Goal: Task Accomplishment & Management: Manage account settings

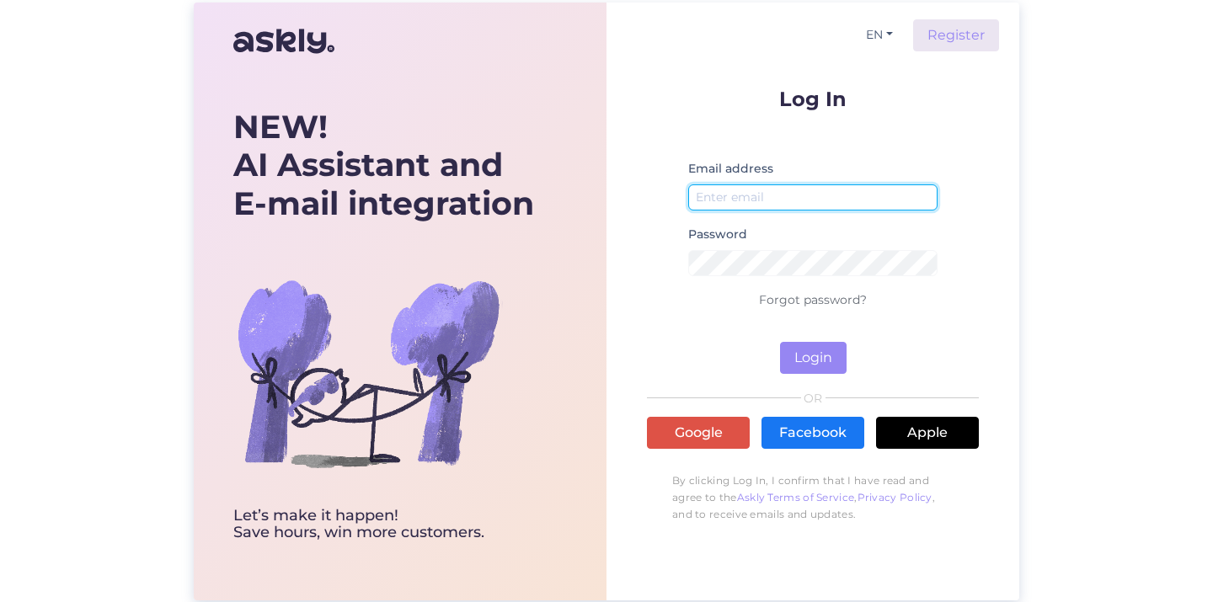
type input "janis.ezergailis@given.lv"
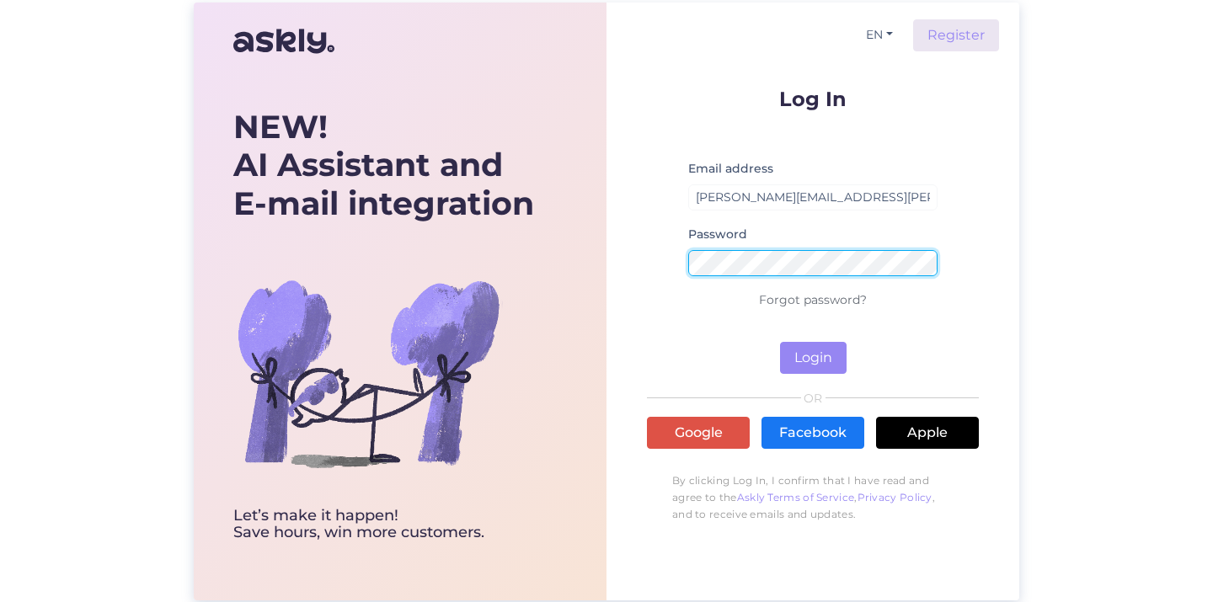
click at [813, 357] on button "Login" at bounding box center [813, 358] width 67 height 32
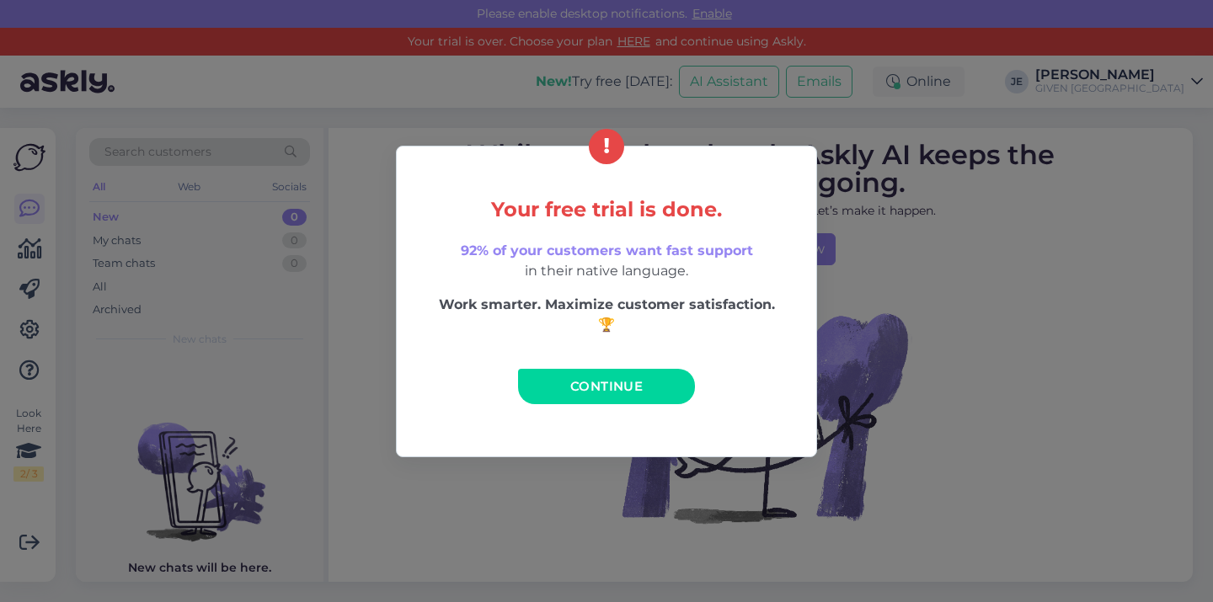
click at [661, 385] on link "Continue" at bounding box center [606, 386] width 177 height 35
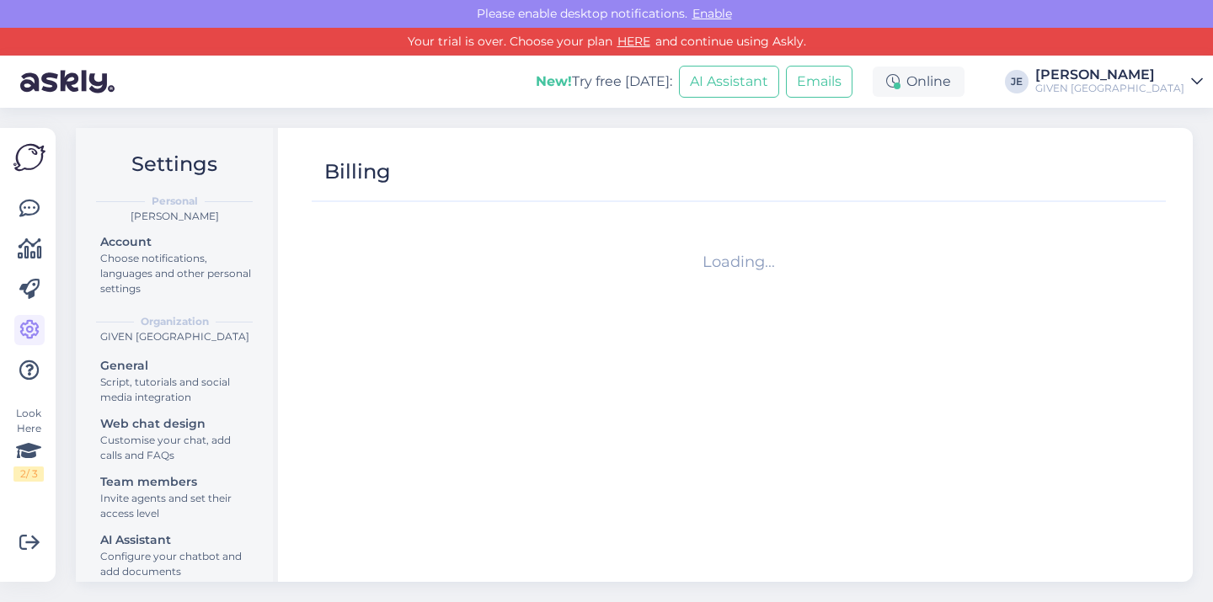
click at [1129, 93] on div "GIVEN Latvia" at bounding box center [1109, 88] width 149 height 13
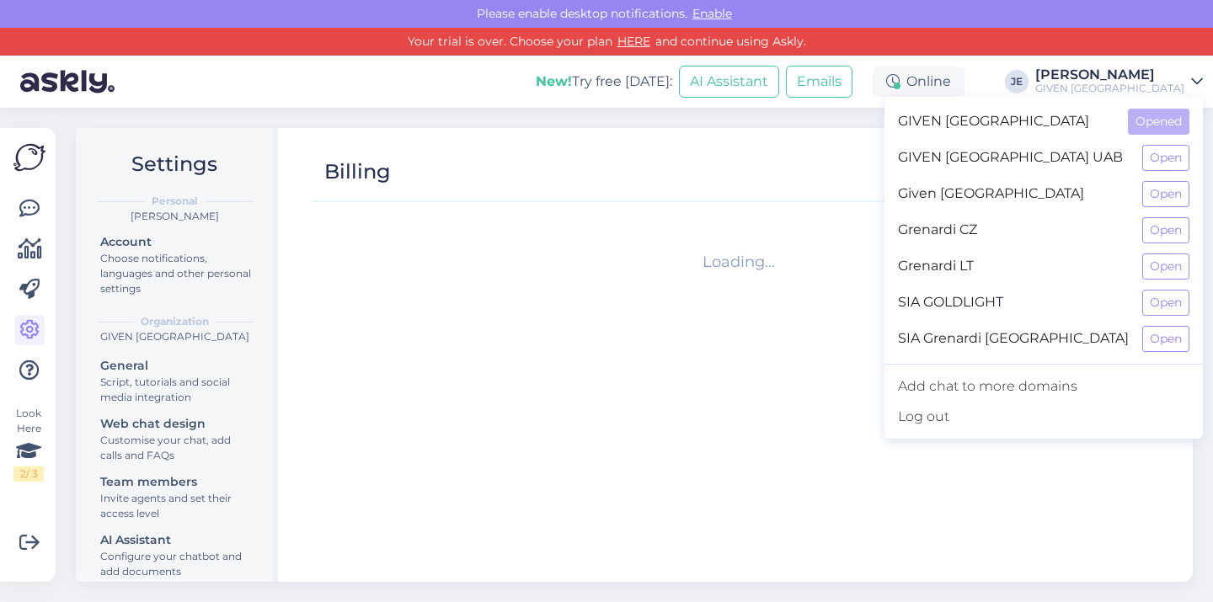
click at [894, 154] on div "Billing" at bounding box center [739, 172] width 854 height 59
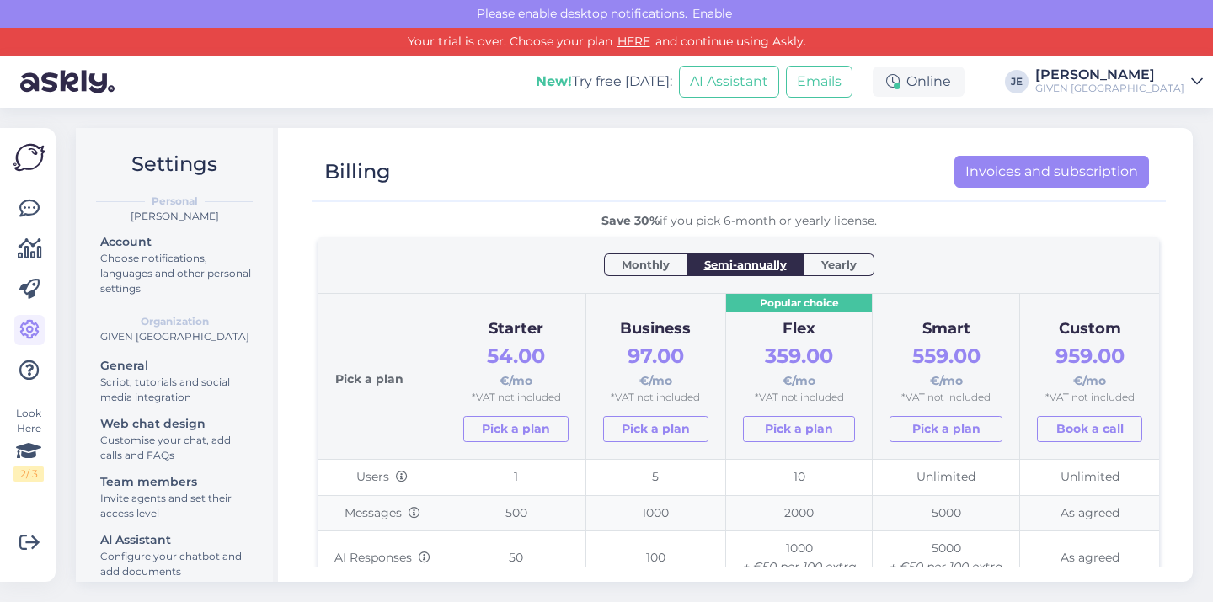
scroll to position [53, 0]
click at [657, 267] on span "Monthly" at bounding box center [646, 263] width 48 height 17
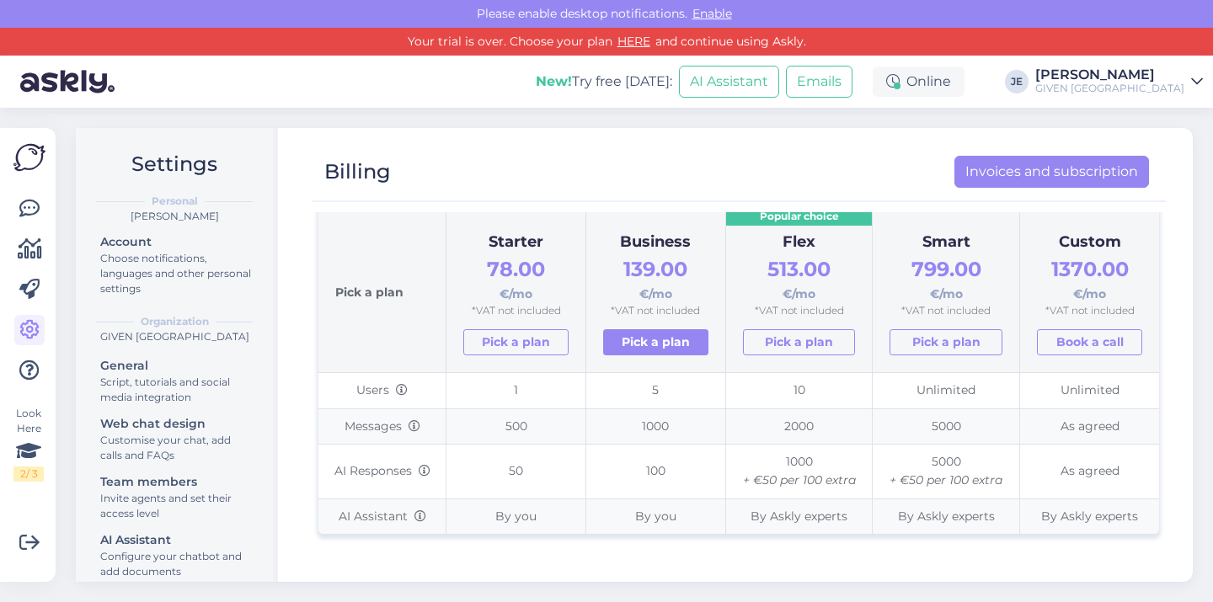
scroll to position [129, 0]
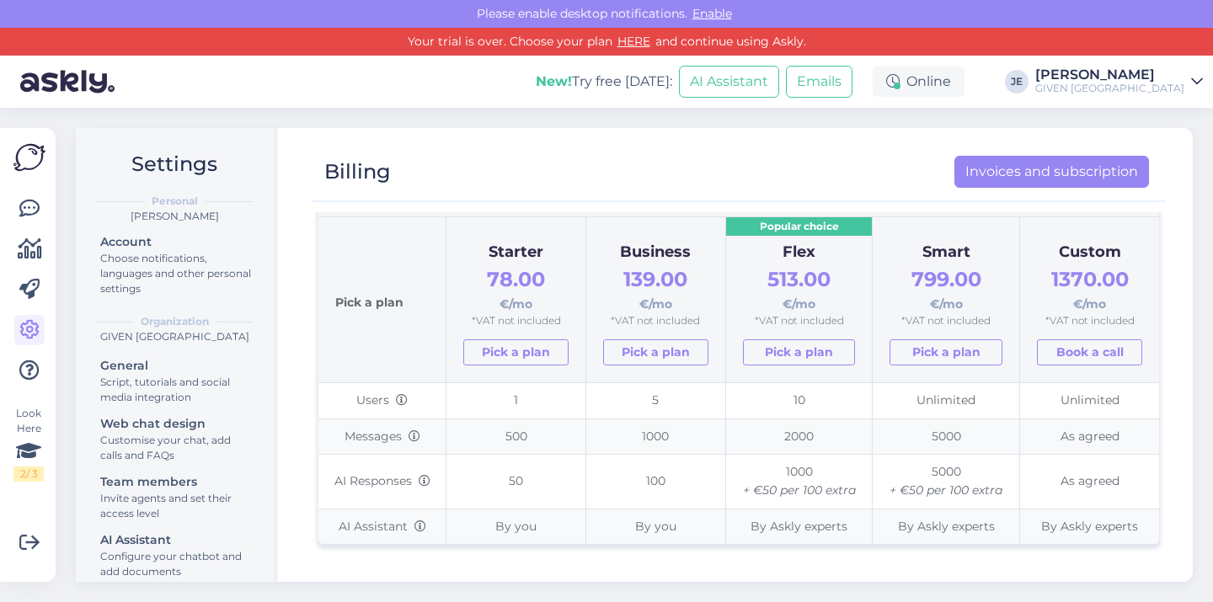
click at [1130, 81] on div "Janis Ezergailis" at bounding box center [1109, 74] width 149 height 13
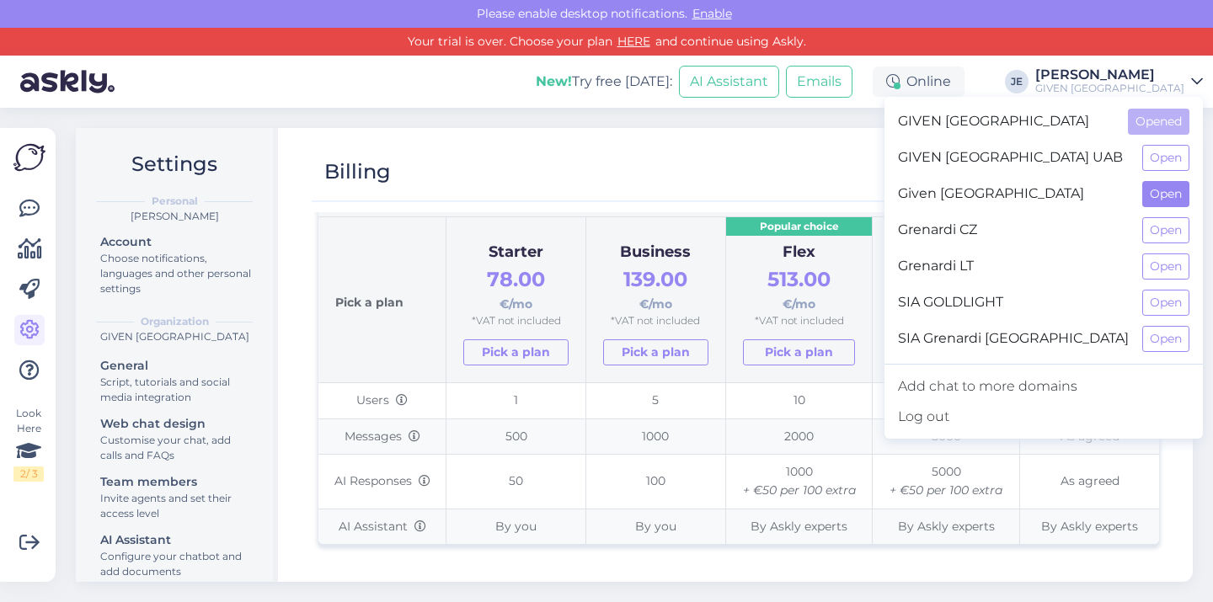
click at [1152, 191] on button "Open" at bounding box center [1165, 194] width 47 height 26
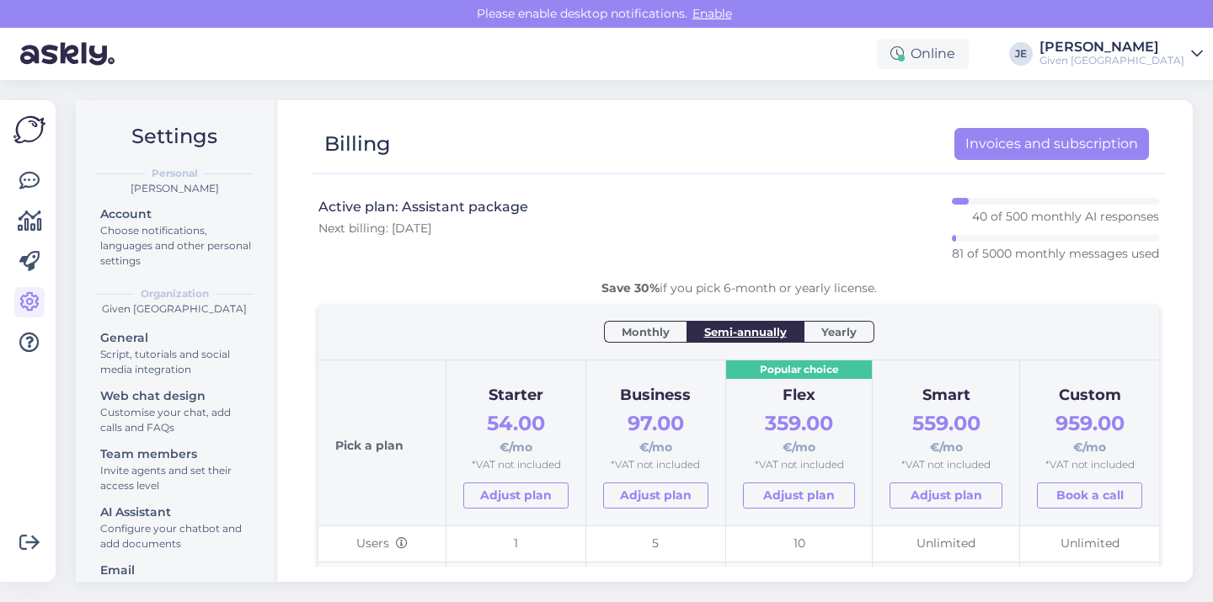
scroll to position [0, 0]
click at [985, 149] on link "Invoices and subscription" at bounding box center [1051, 144] width 195 height 32
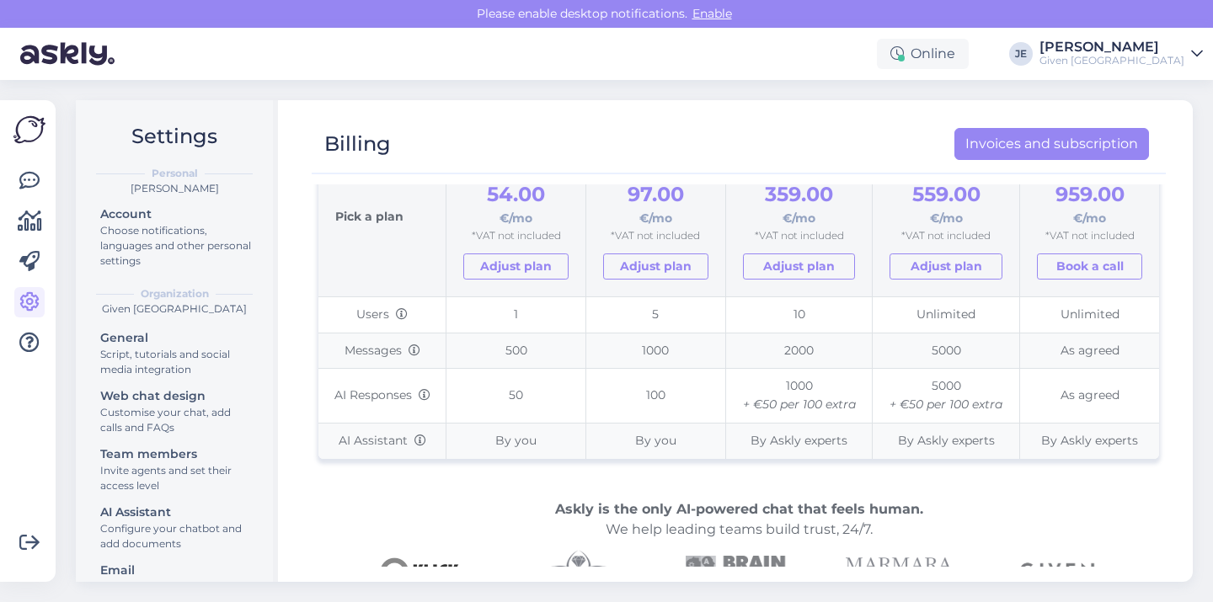
scroll to position [134, 0]
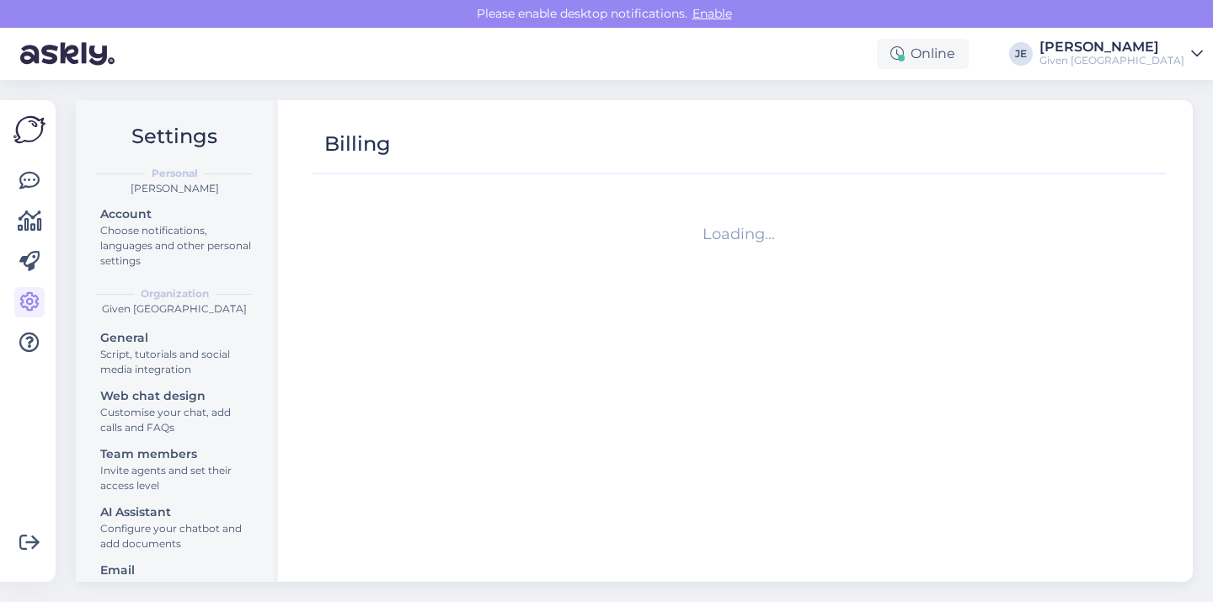
click at [1098, 48] on div "[PERSON_NAME]" at bounding box center [1111, 46] width 145 height 13
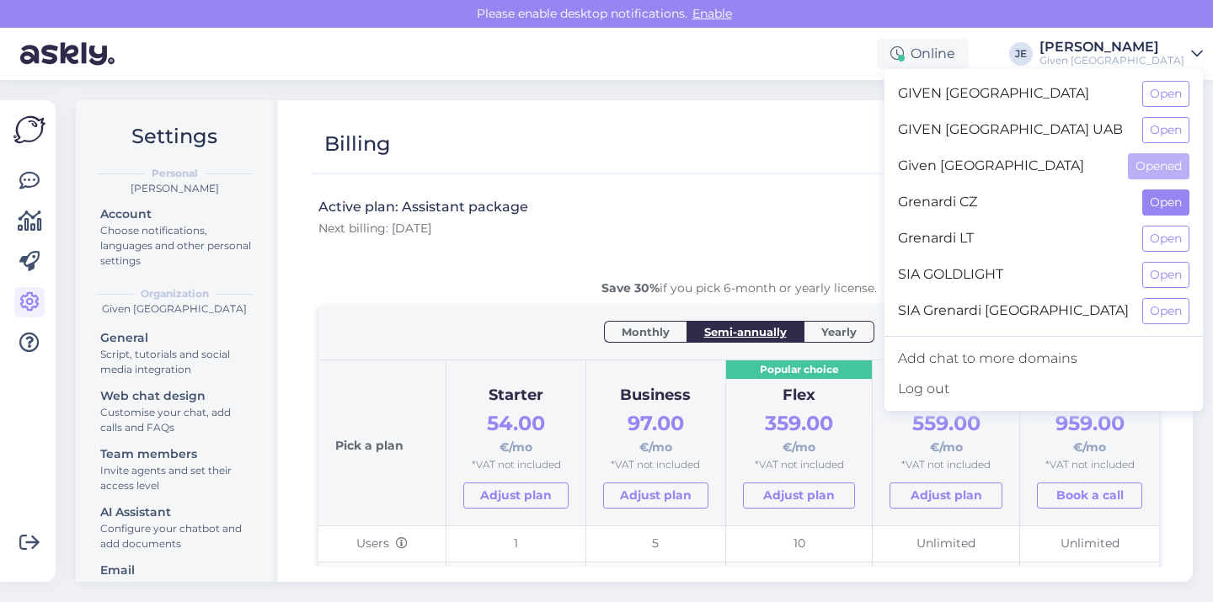
click at [1157, 206] on button "Open" at bounding box center [1165, 203] width 47 height 26
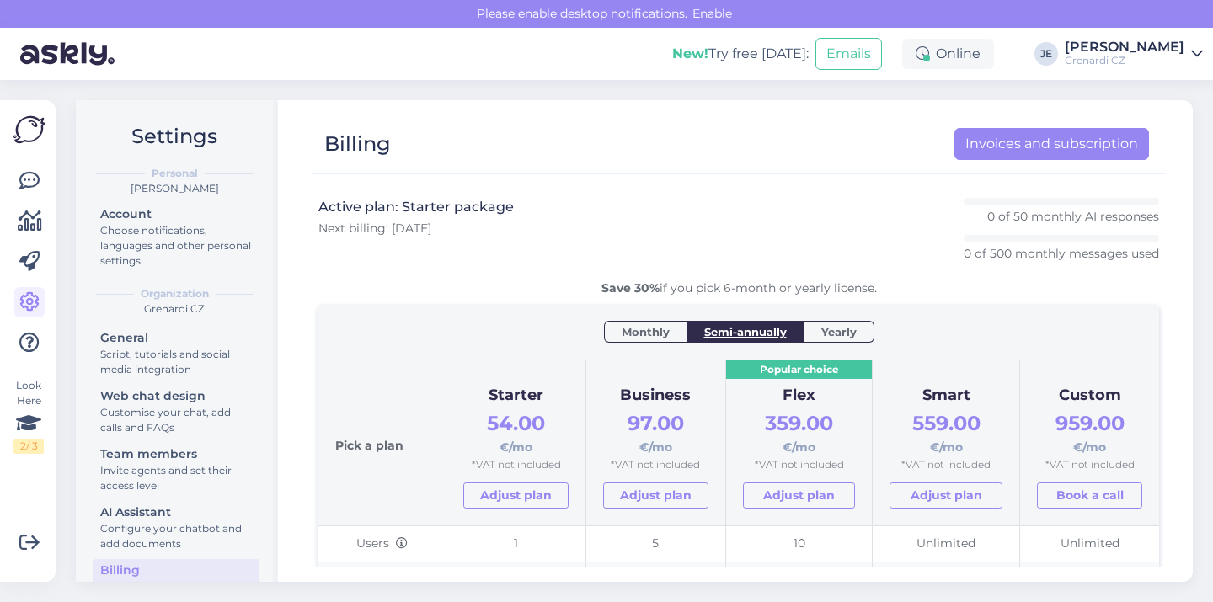
click at [1123, 56] on div "Grenardi CZ" at bounding box center [1125, 60] width 120 height 13
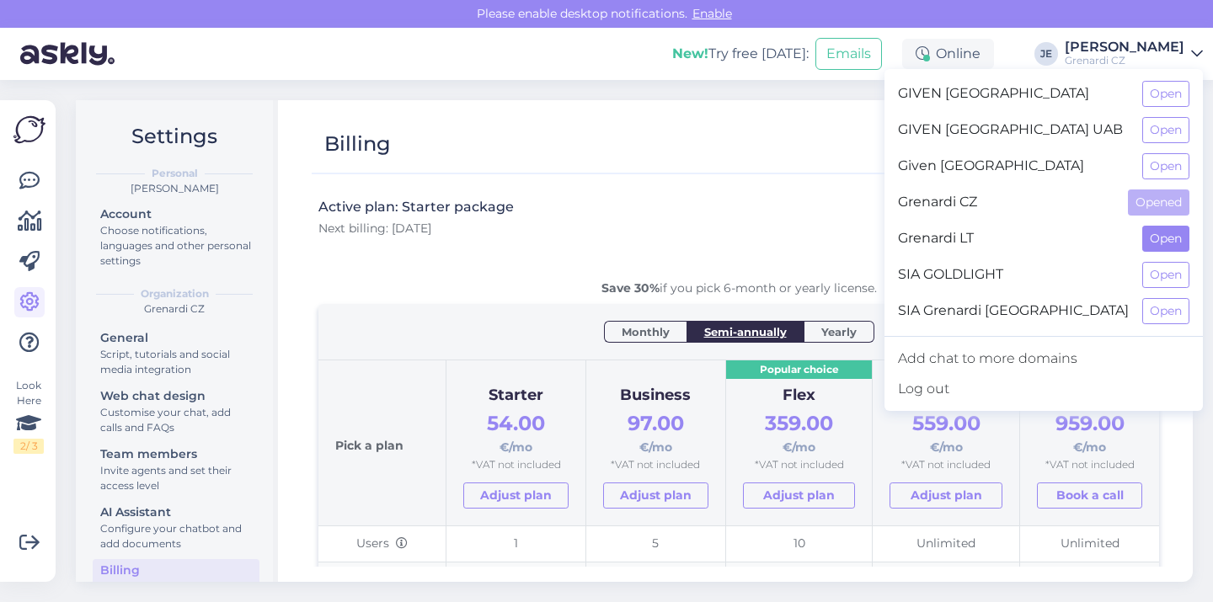
click at [1167, 233] on button "Open" at bounding box center [1165, 239] width 47 height 26
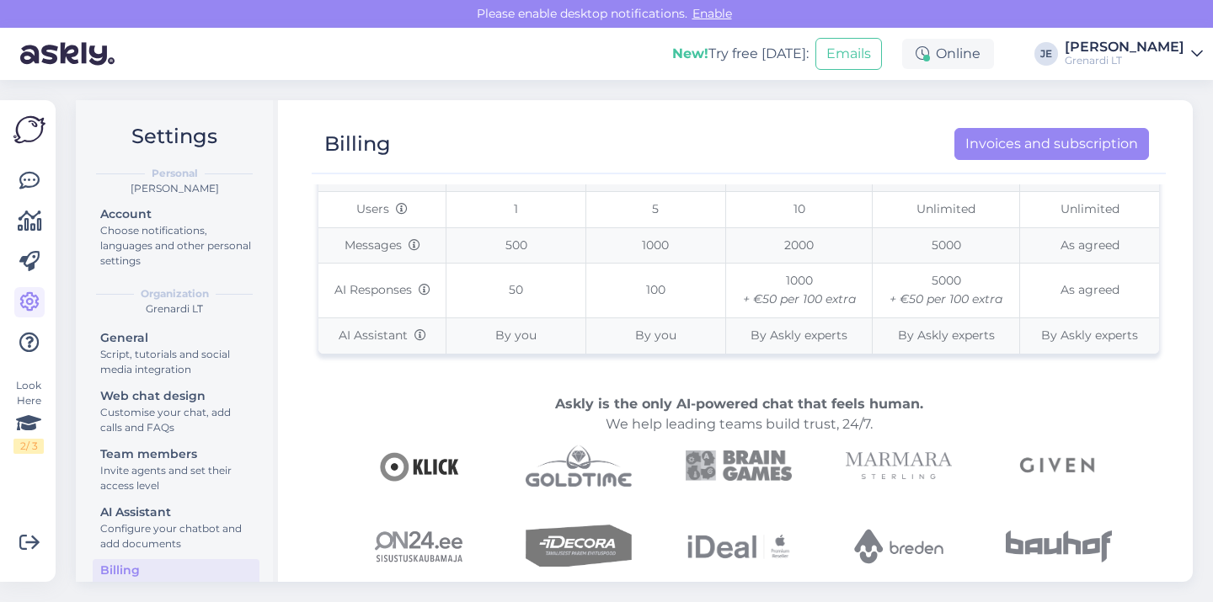
scroll to position [395, 0]
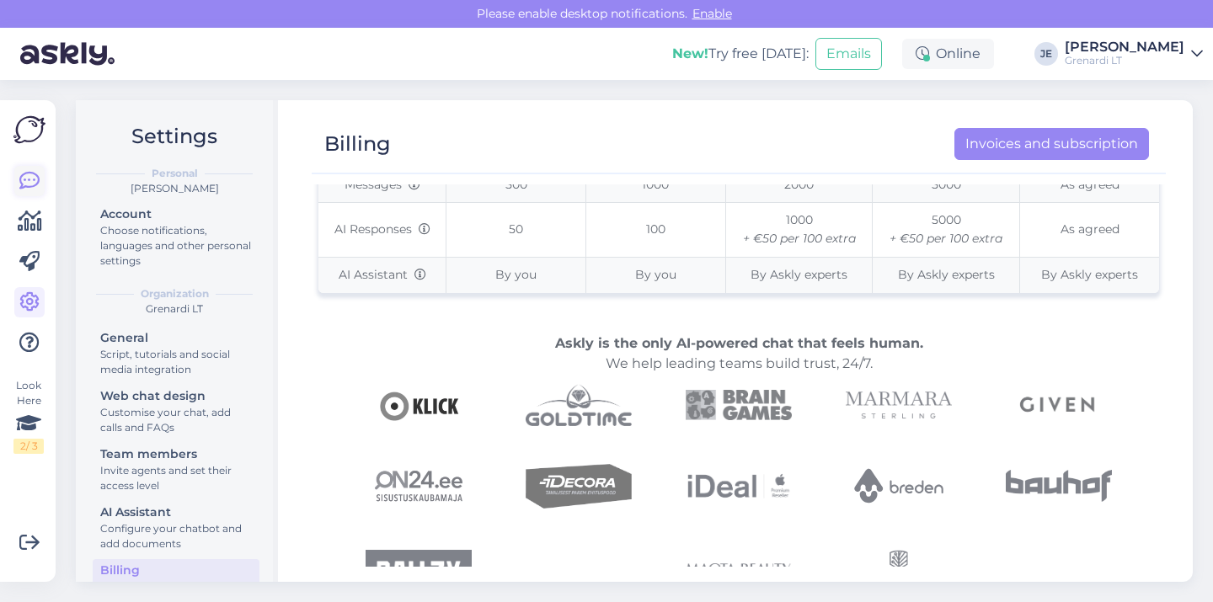
click at [27, 179] on icon at bounding box center [29, 181] width 20 height 20
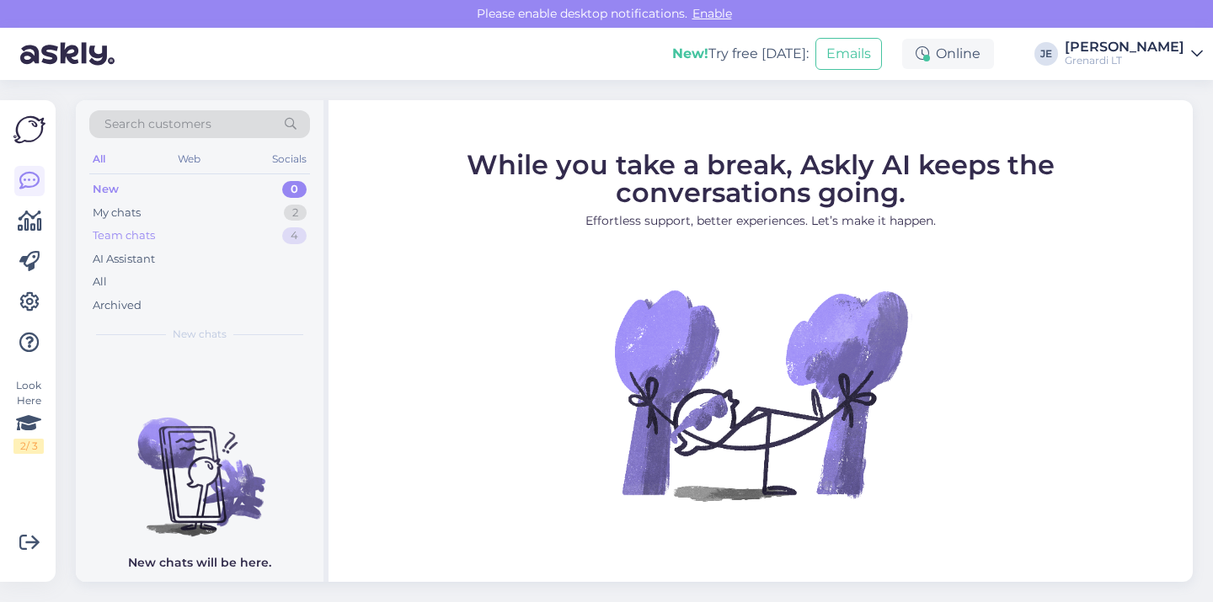
click at [187, 238] on div "Team chats 4" at bounding box center [199, 236] width 221 height 24
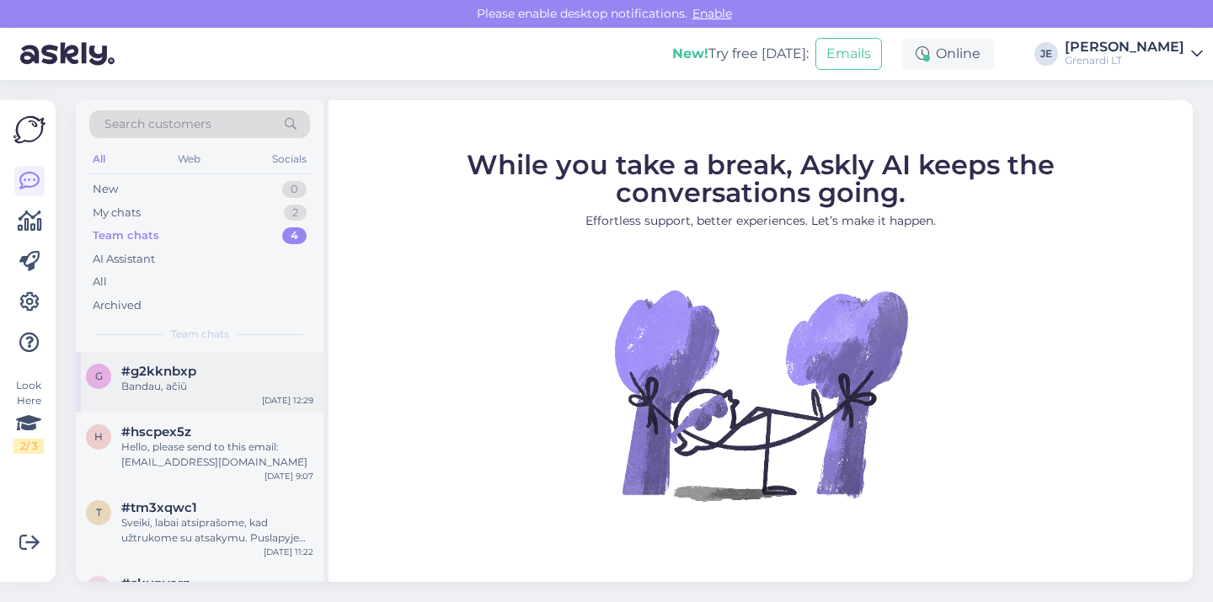
click at [235, 386] on div "Bandau, ačiū" at bounding box center [217, 386] width 192 height 15
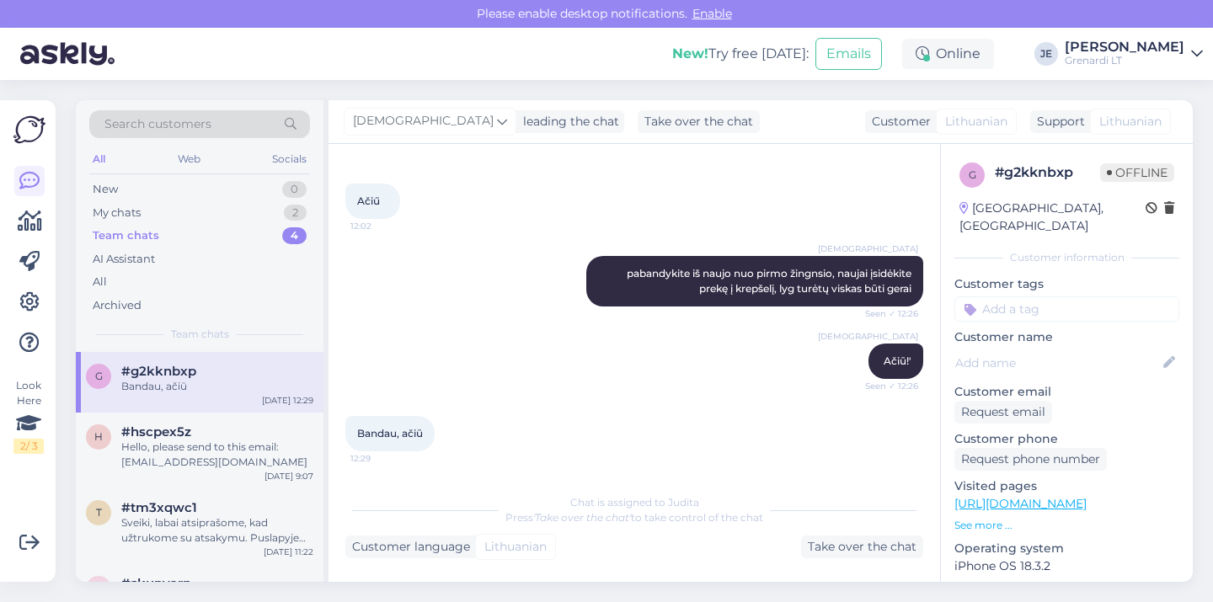
scroll to position [1259, 0]
click at [1106, 40] on div "Janis Ezergailis" at bounding box center [1125, 46] width 120 height 13
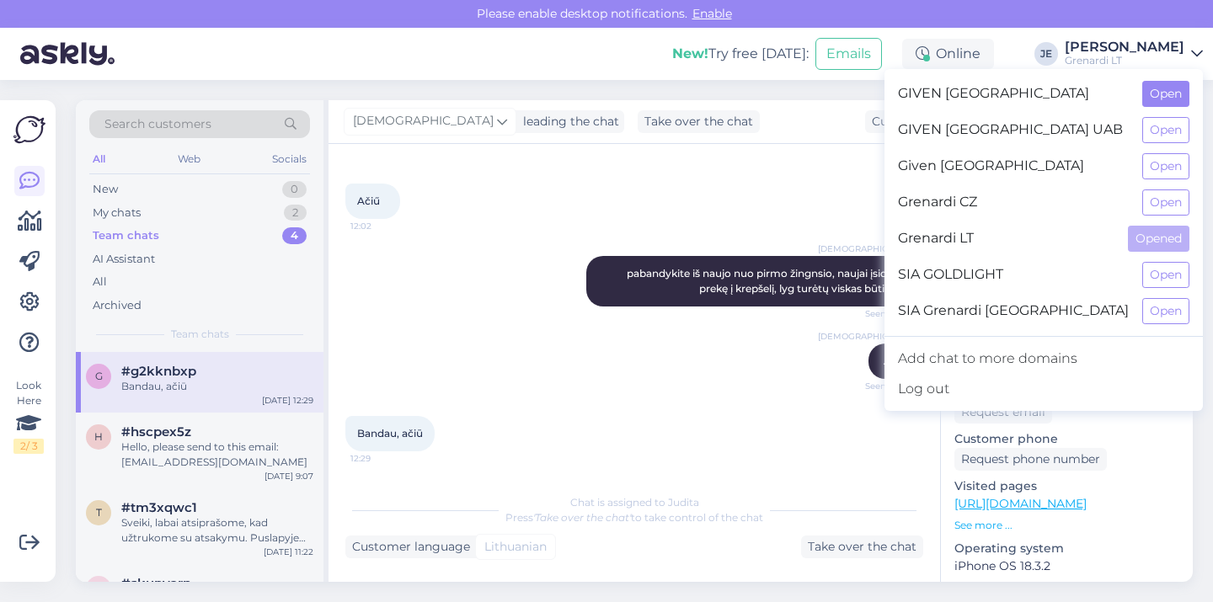
click at [1160, 90] on button "Open" at bounding box center [1165, 94] width 47 height 26
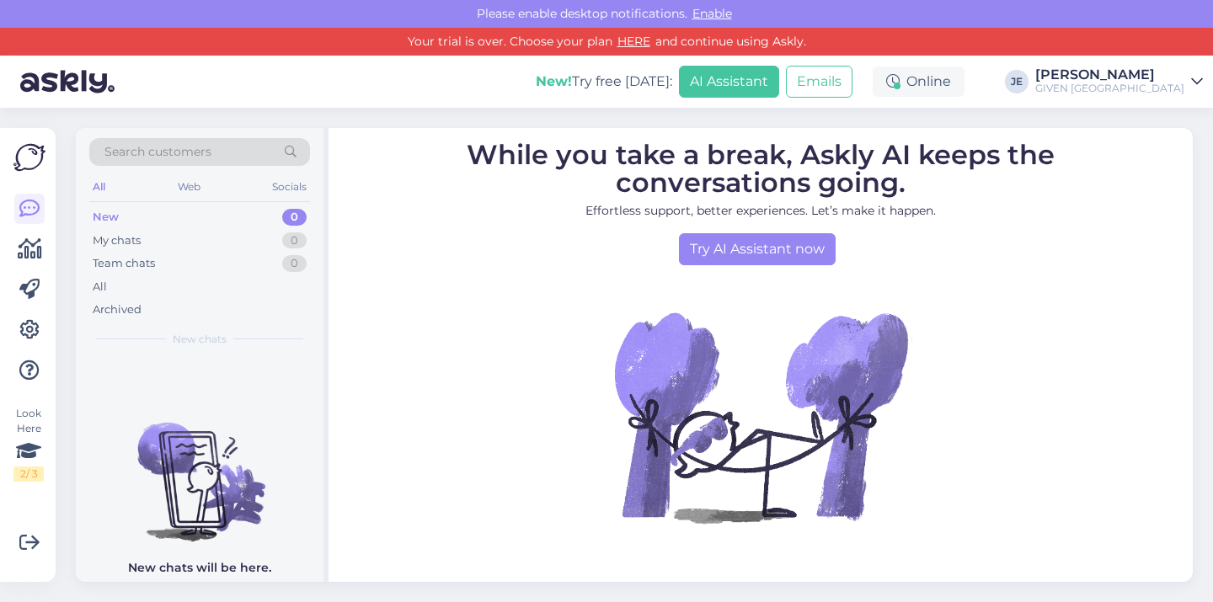
click at [779, 75] on button "AI Assistant" at bounding box center [729, 82] width 100 height 32
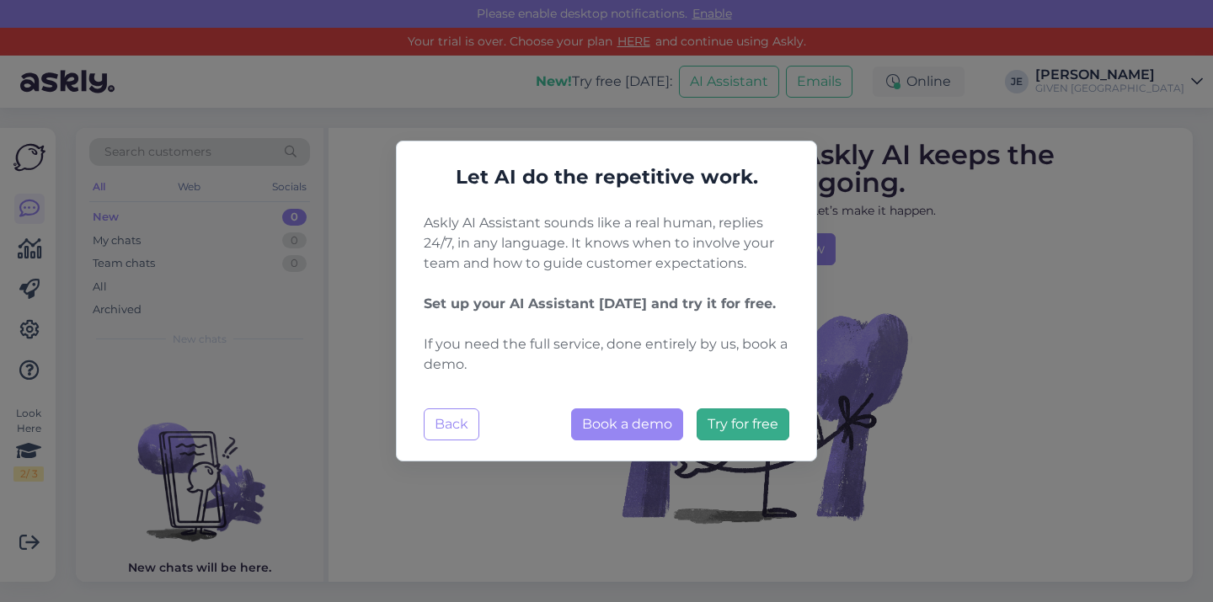
click at [728, 430] on span "Try for free" at bounding box center [743, 424] width 71 height 16
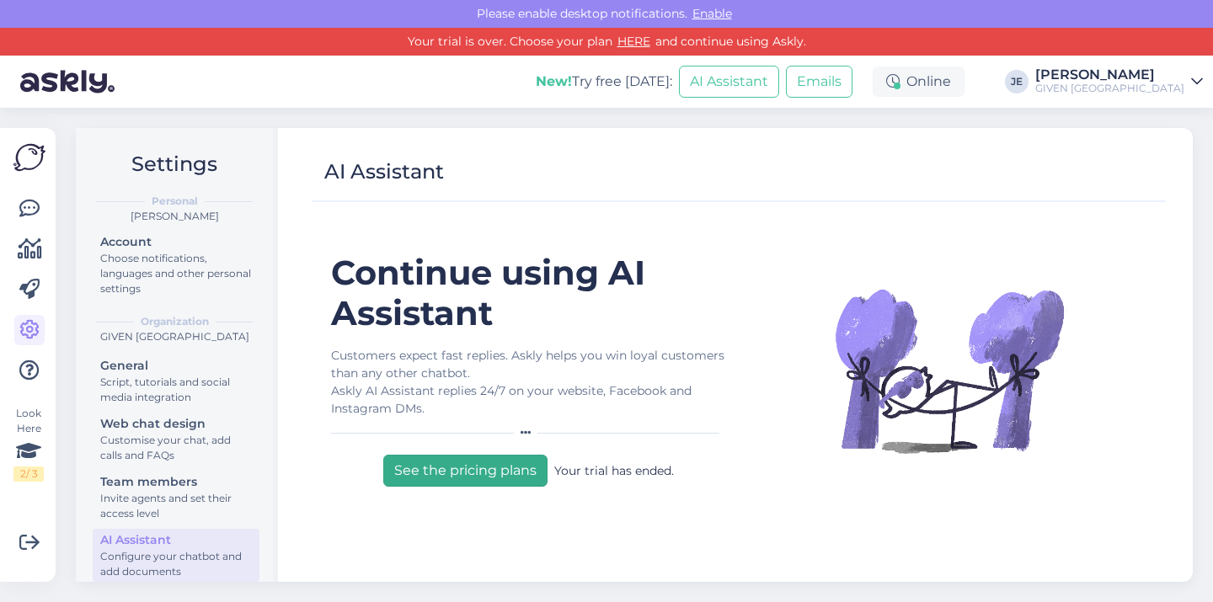
click at [489, 477] on button "See the pricing plans" at bounding box center [465, 471] width 164 height 32
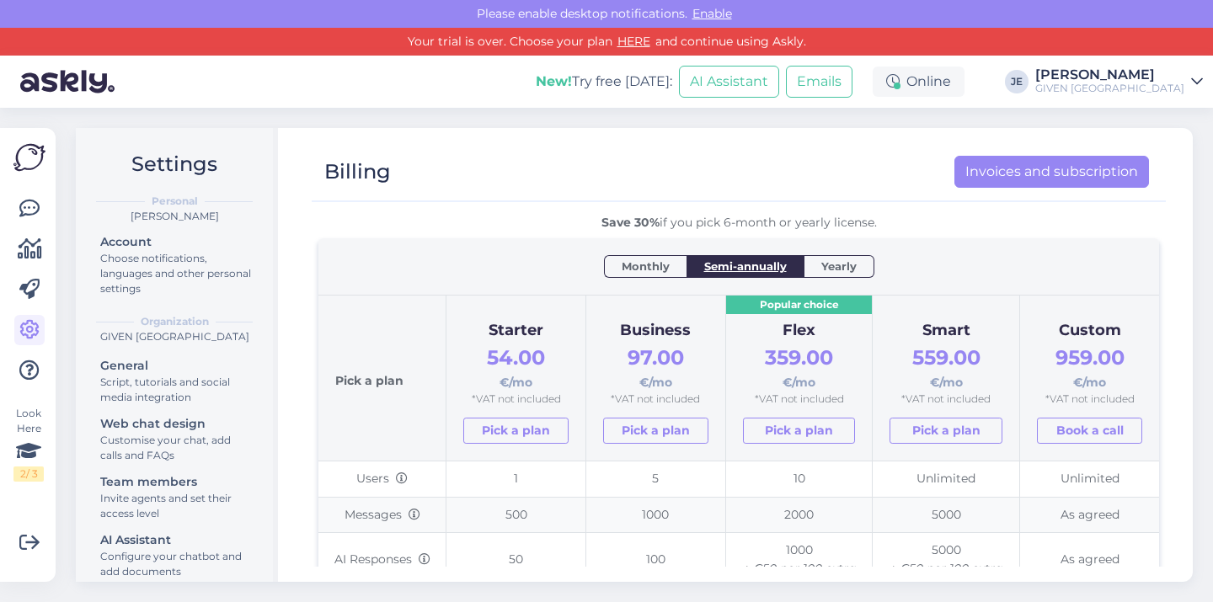
scroll to position [53, 0]
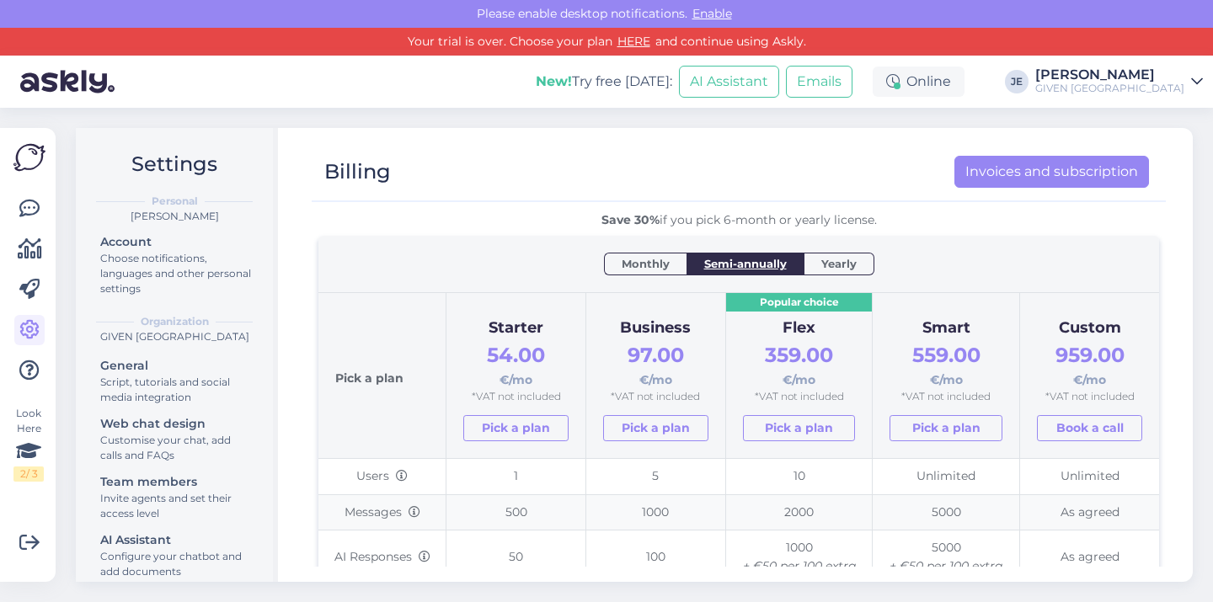
click at [639, 265] on span "Monthly" at bounding box center [646, 263] width 48 height 17
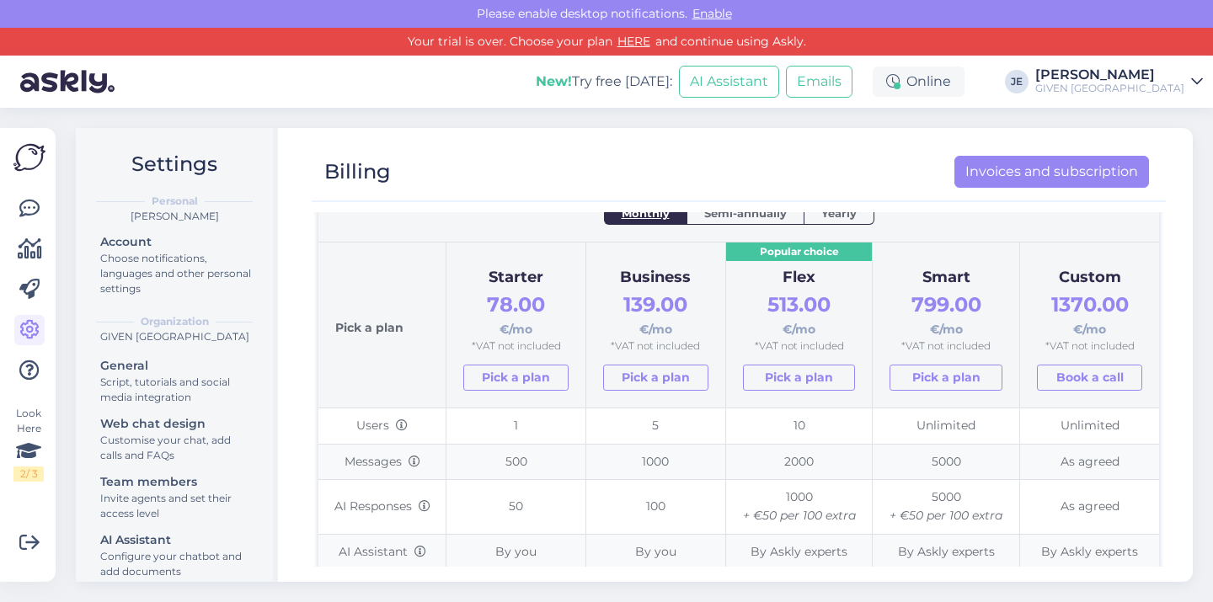
scroll to position [104, 0]
click at [723, 215] on span "Semi-annually" at bounding box center [745, 212] width 83 height 17
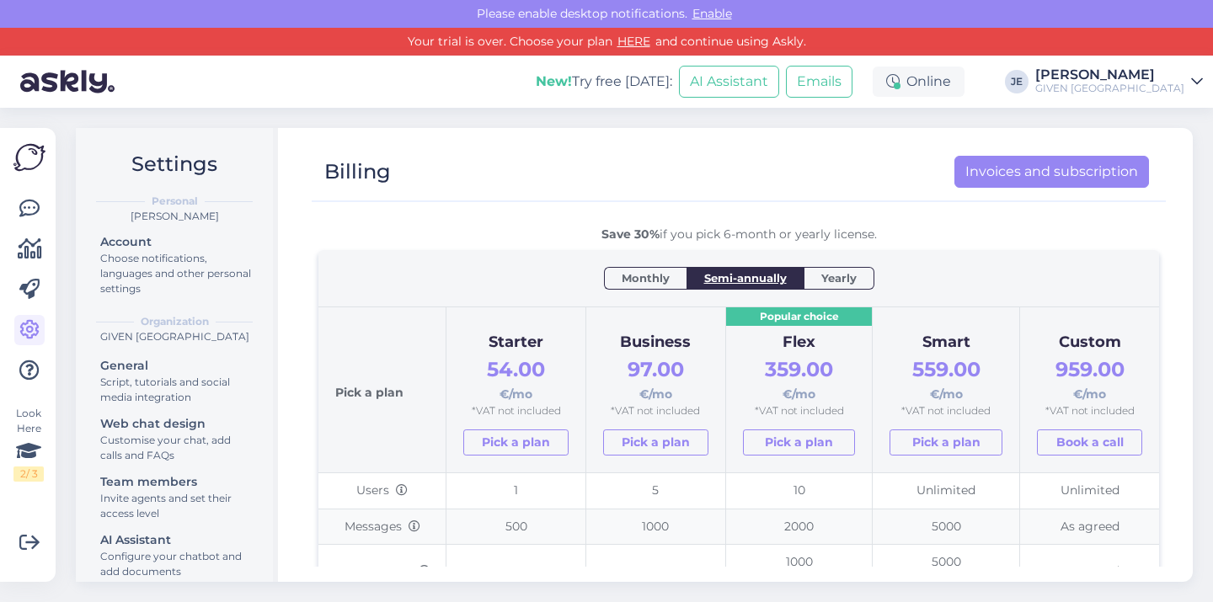
scroll to position [26, 0]
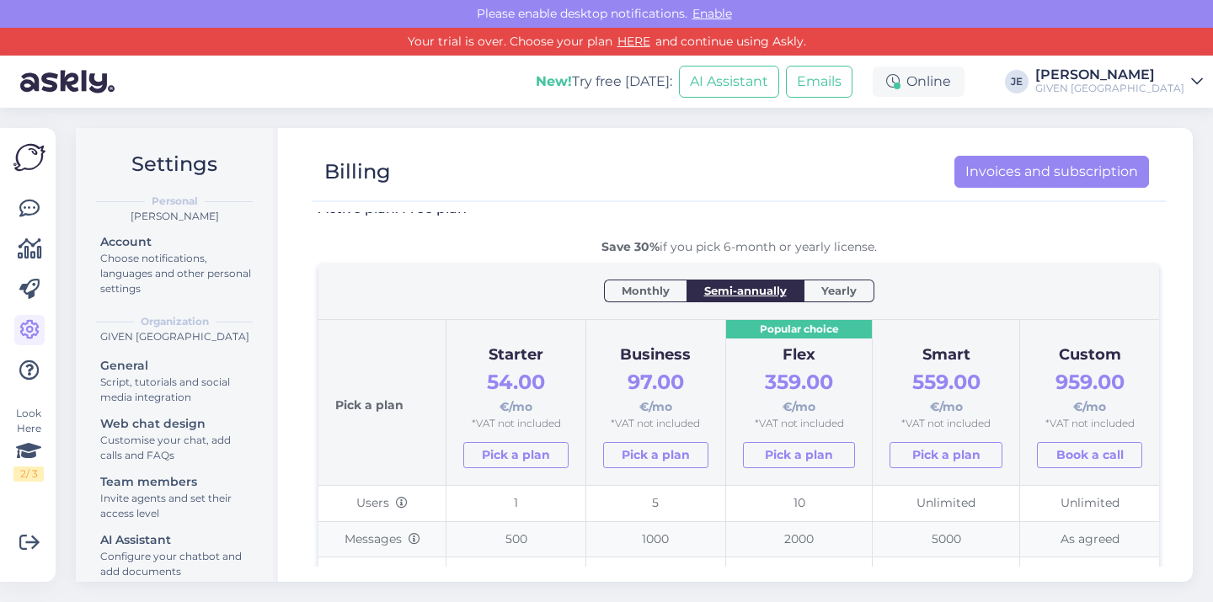
click at [627, 274] on th "Monthly Semi-annually Yearly" at bounding box center [738, 291] width 841 height 56
click at [627, 285] on span "Monthly" at bounding box center [646, 290] width 48 height 17
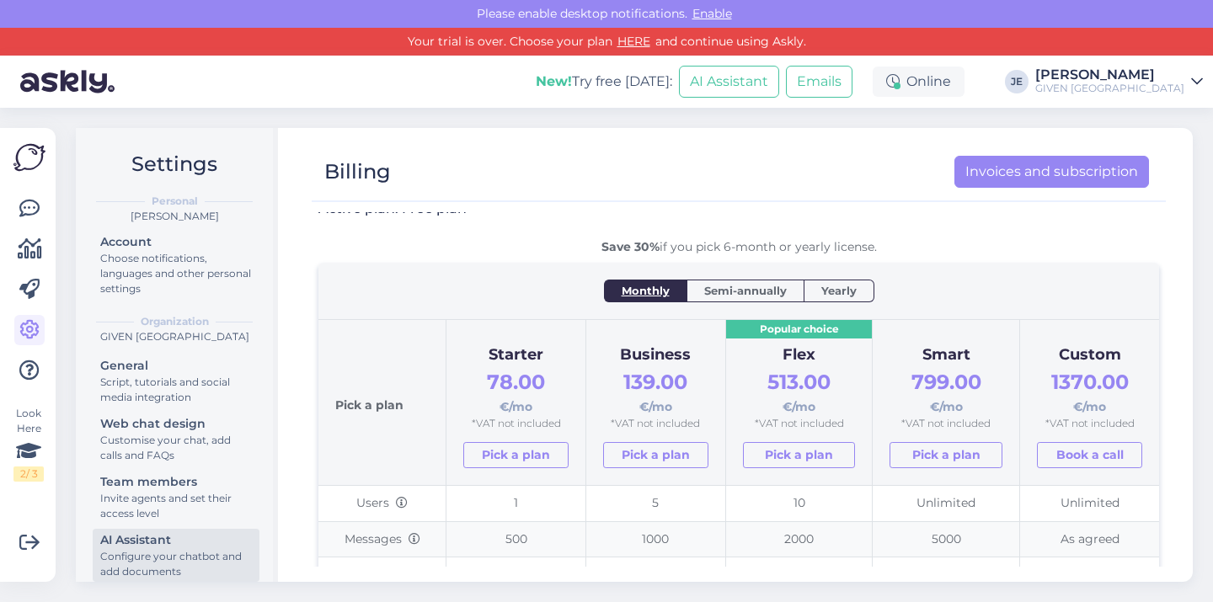
click at [153, 536] on div "AI Assistant" at bounding box center [176, 540] width 152 height 18
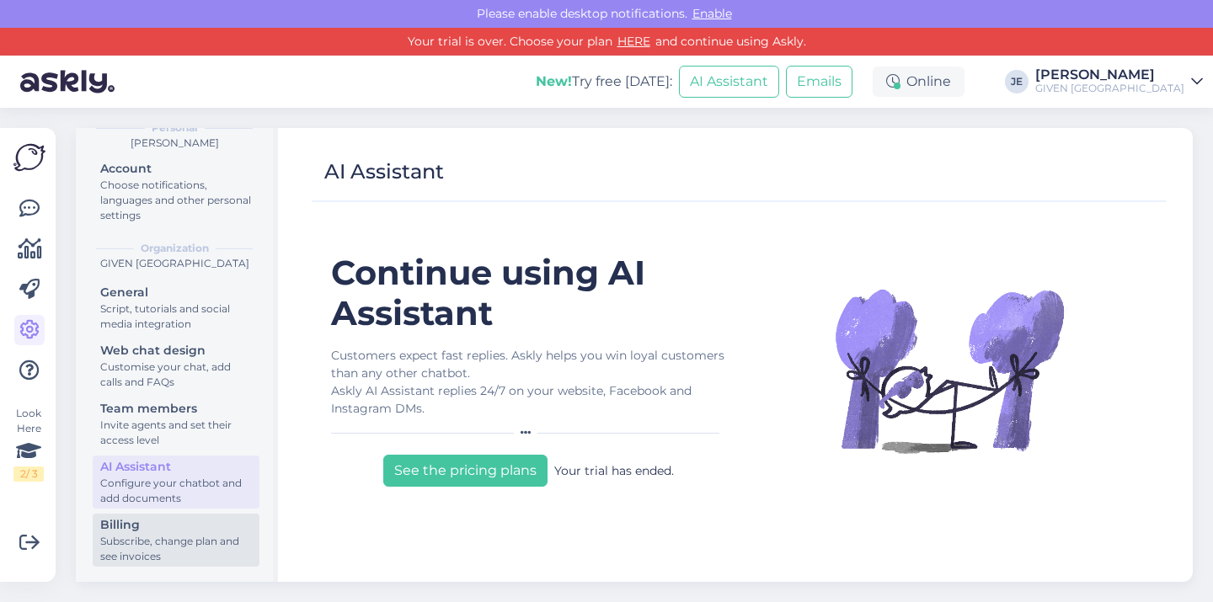
click at [125, 532] on div "Billing" at bounding box center [176, 525] width 152 height 18
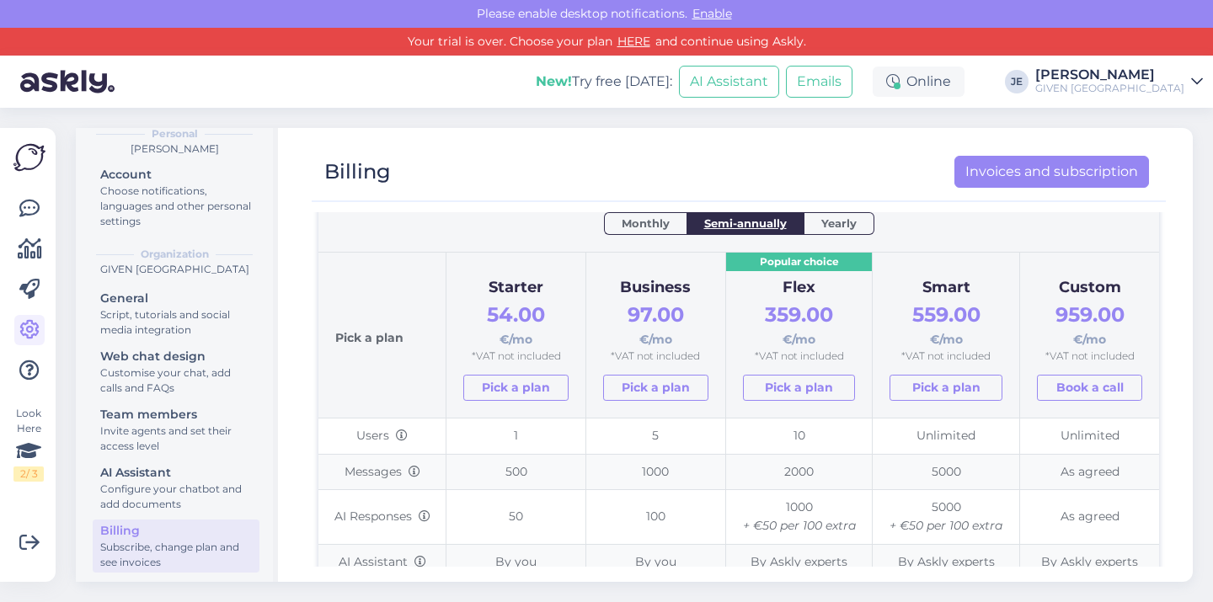
scroll to position [96, 0]
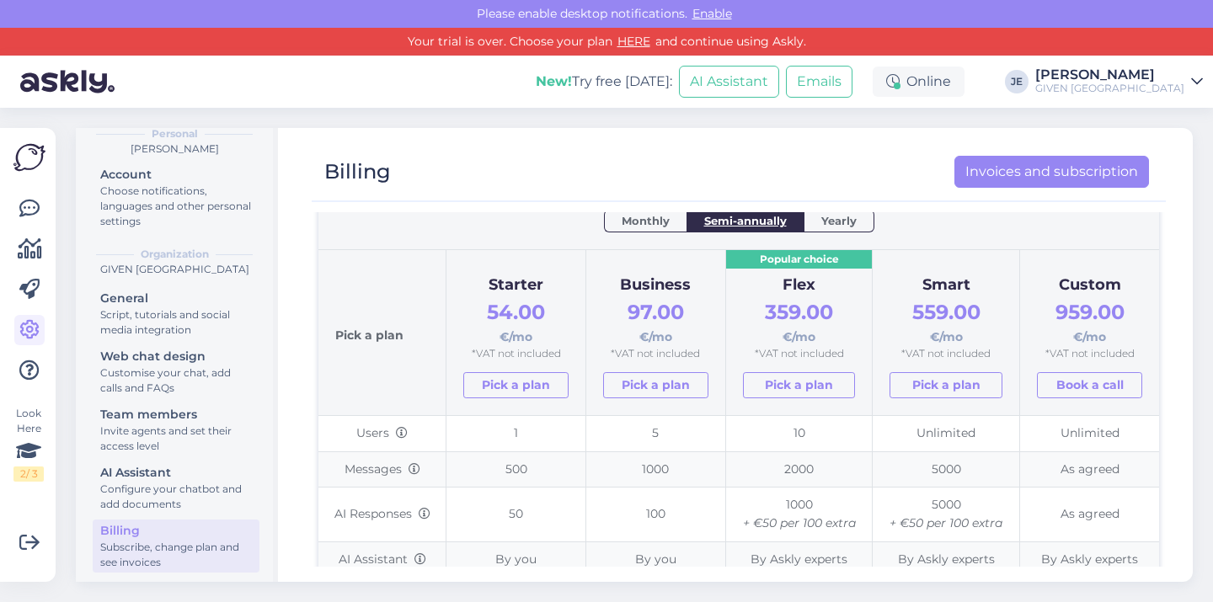
click at [641, 217] on span "Monthly" at bounding box center [646, 220] width 48 height 17
click at [708, 223] on span "Semi-annually" at bounding box center [745, 220] width 83 height 17
click at [676, 222] on div "Monthly" at bounding box center [645, 221] width 83 height 22
click at [729, 227] on span "Semi-annually" at bounding box center [745, 220] width 83 height 17
click at [645, 221] on span "Monthly" at bounding box center [646, 220] width 48 height 17
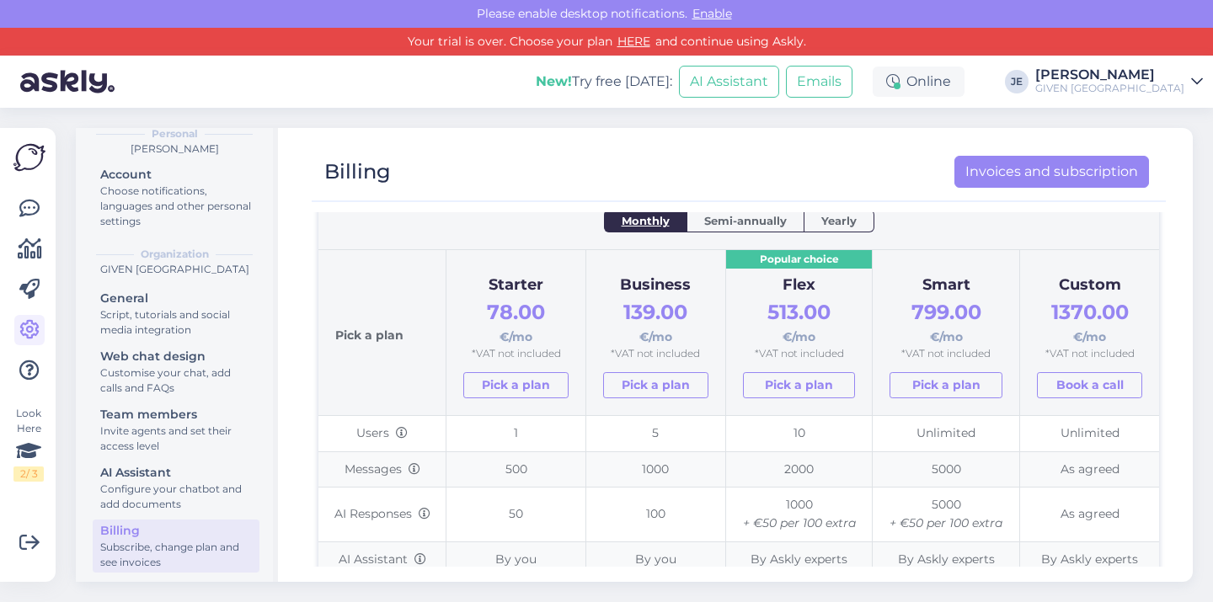
click at [704, 223] on span "Semi-annually" at bounding box center [745, 220] width 83 height 17
click at [654, 219] on span "Monthly" at bounding box center [646, 220] width 48 height 17
click at [720, 223] on span "Semi-annually" at bounding box center [745, 220] width 83 height 17
click at [825, 221] on span "Yearly" at bounding box center [838, 220] width 35 height 17
click at [745, 219] on span "Semi-annually" at bounding box center [745, 220] width 83 height 17
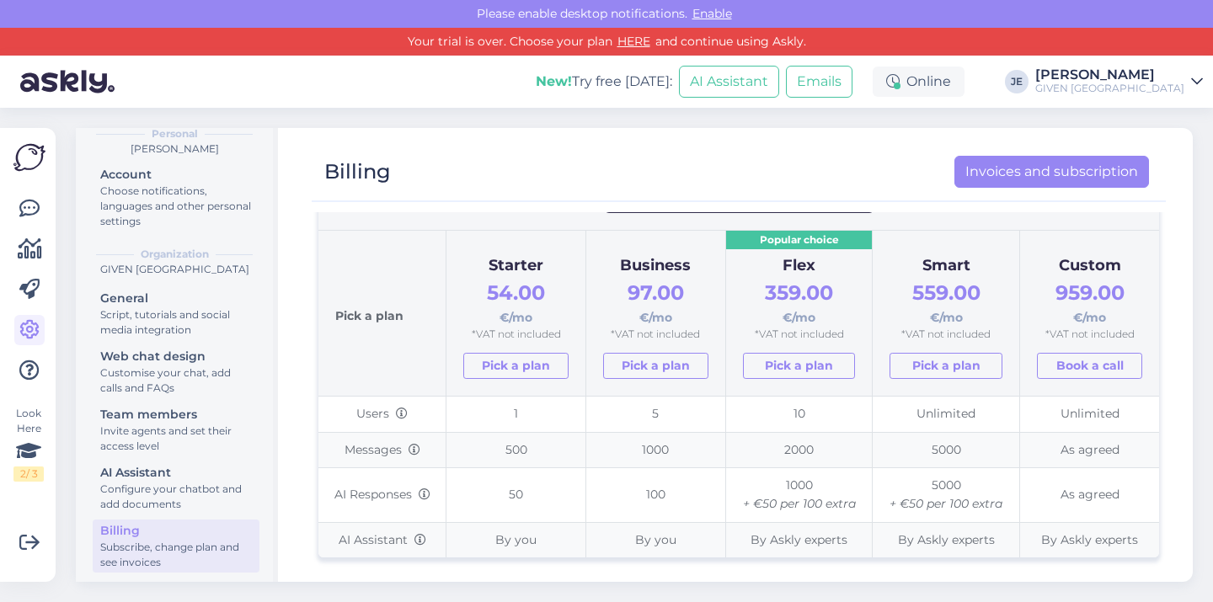
scroll to position [123, 0]
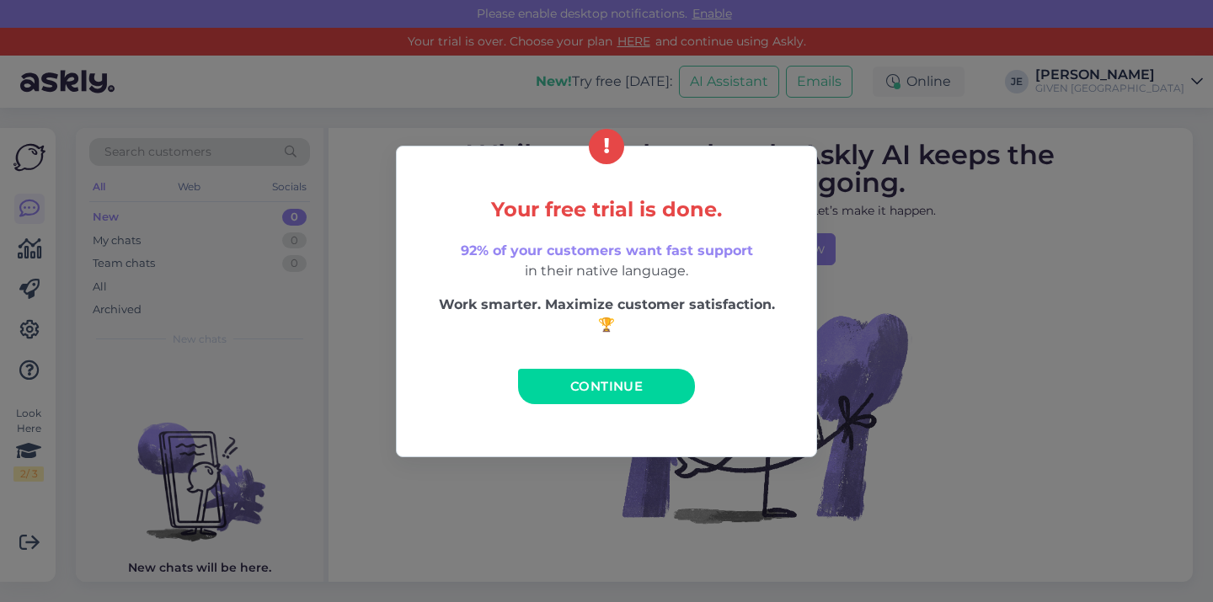
click at [628, 402] on link "Continue" at bounding box center [606, 386] width 177 height 35
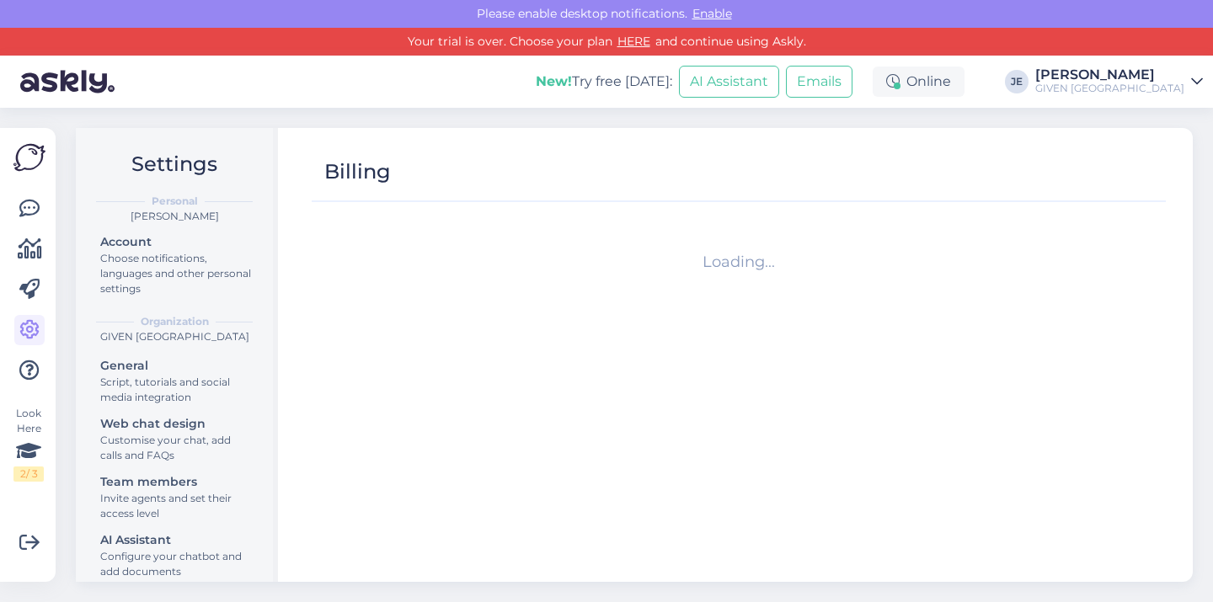
click at [1108, 87] on div "GIVEN [GEOGRAPHIC_DATA]" at bounding box center [1109, 88] width 149 height 13
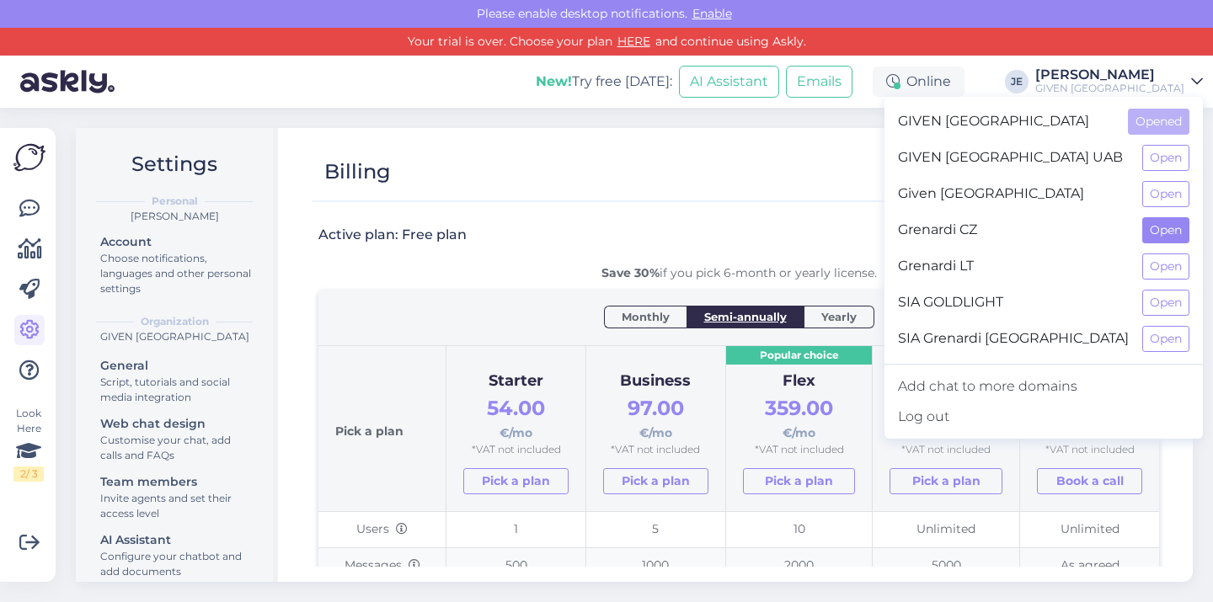
click at [1156, 225] on button "Open" at bounding box center [1165, 230] width 47 height 26
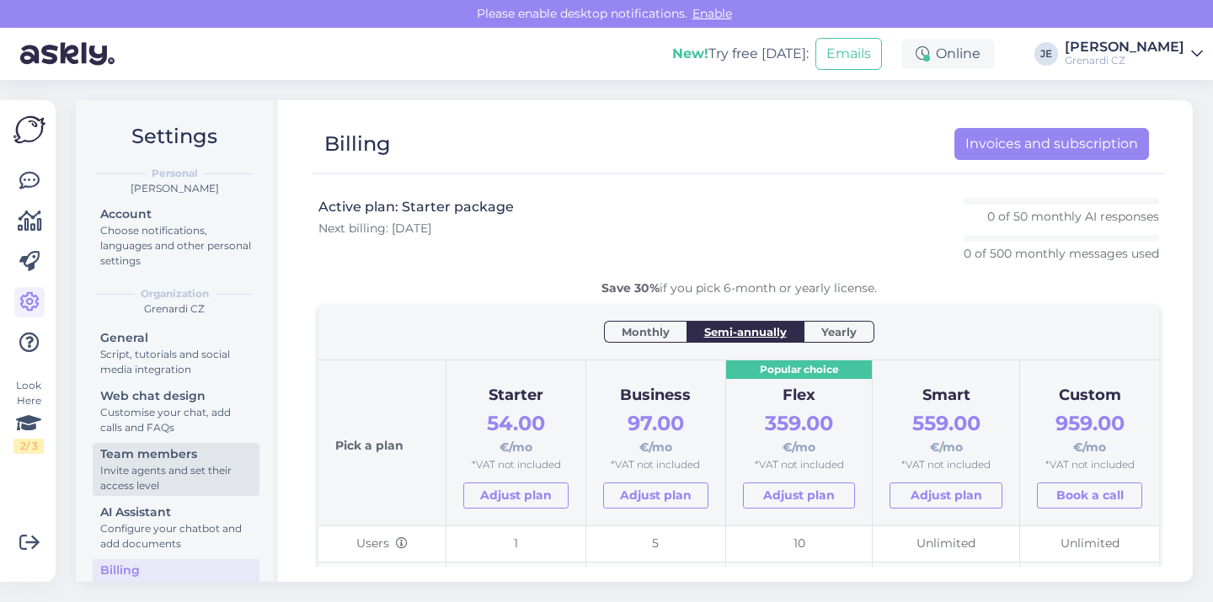
click at [131, 453] on div "Team members" at bounding box center [176, 455] width 152 height 18
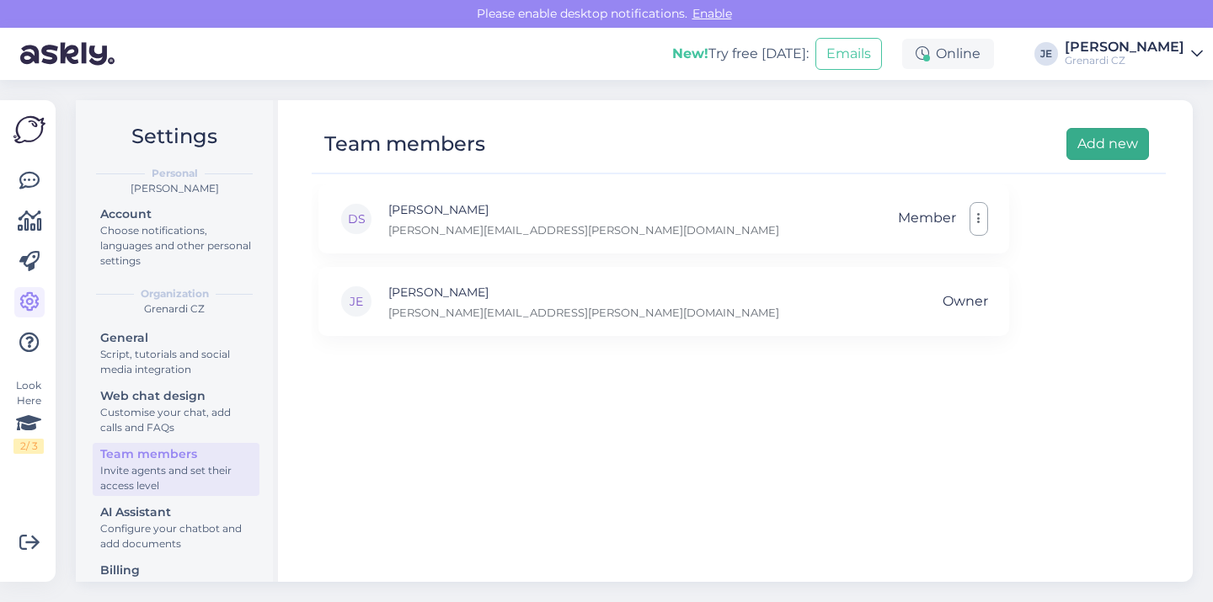
click at [1114, 158] on button "Add new" at bounding box center [1107, 144] width 83 height 32
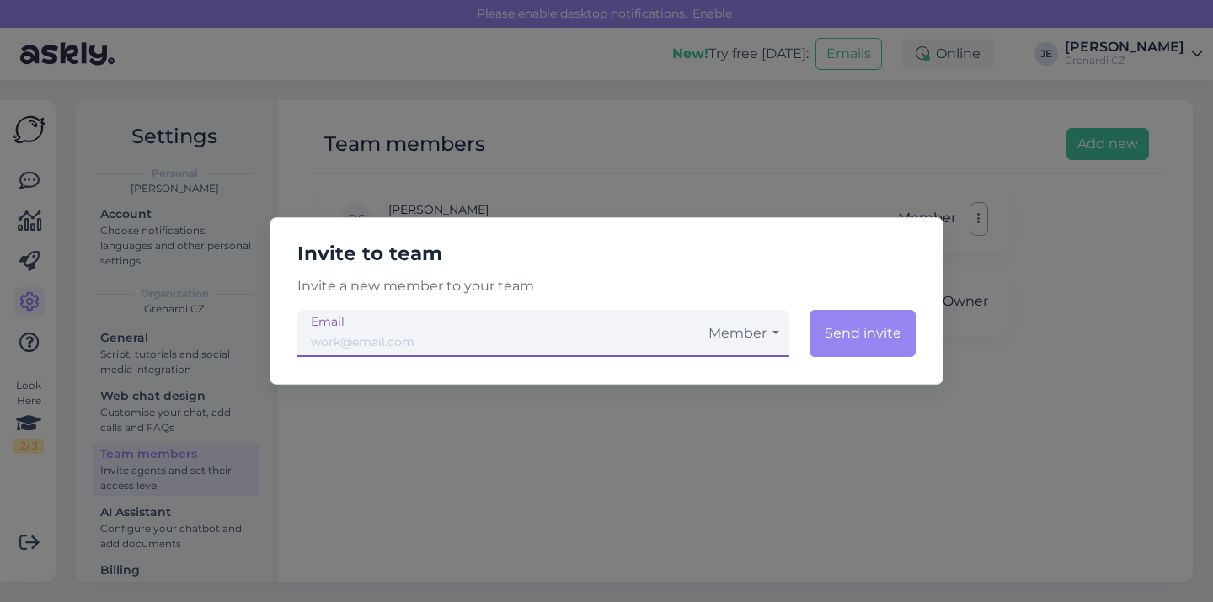
click at [484, 341] on input "email" at bounding box center [497, 333] width 401 height 47
type input "eshop@grenardi.cz"
click at [769, 312] on button "Member" at bounding box center [743, 333] width 91 height 47
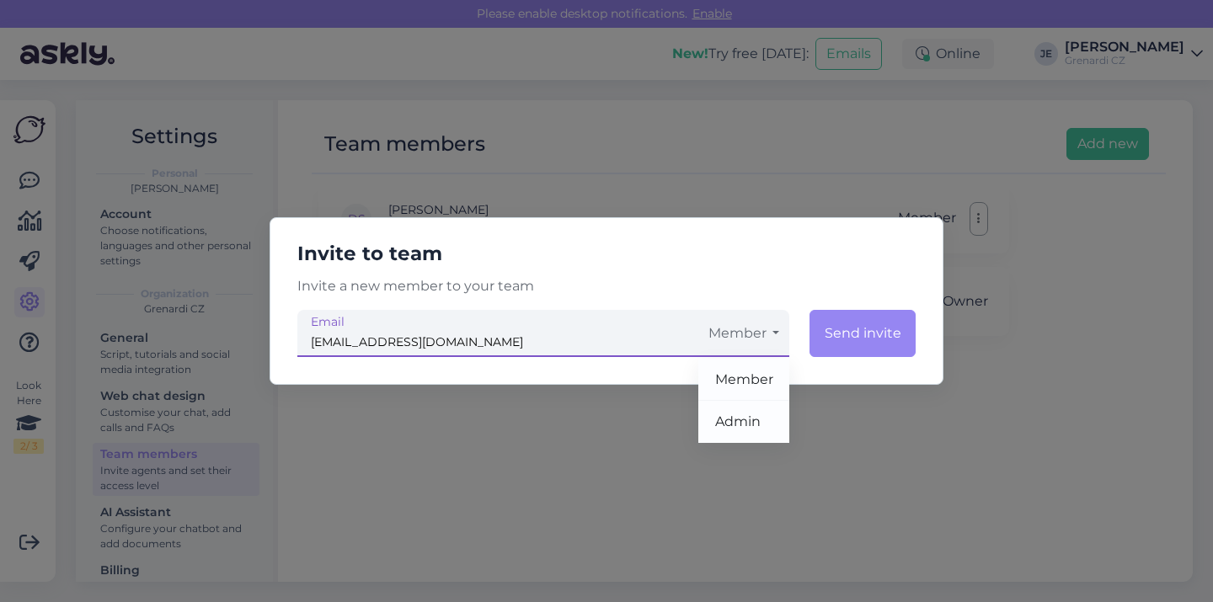
click at [753, 337] on button "Member" at bounding box center [743, 333] width 91 height 47
click at [746, 350] on button "Member" at bounding box center [743, 333] width 91 height 47
click at [848, 325] on button "Send invite" at bounding box center [862, 333] width 106 height 47
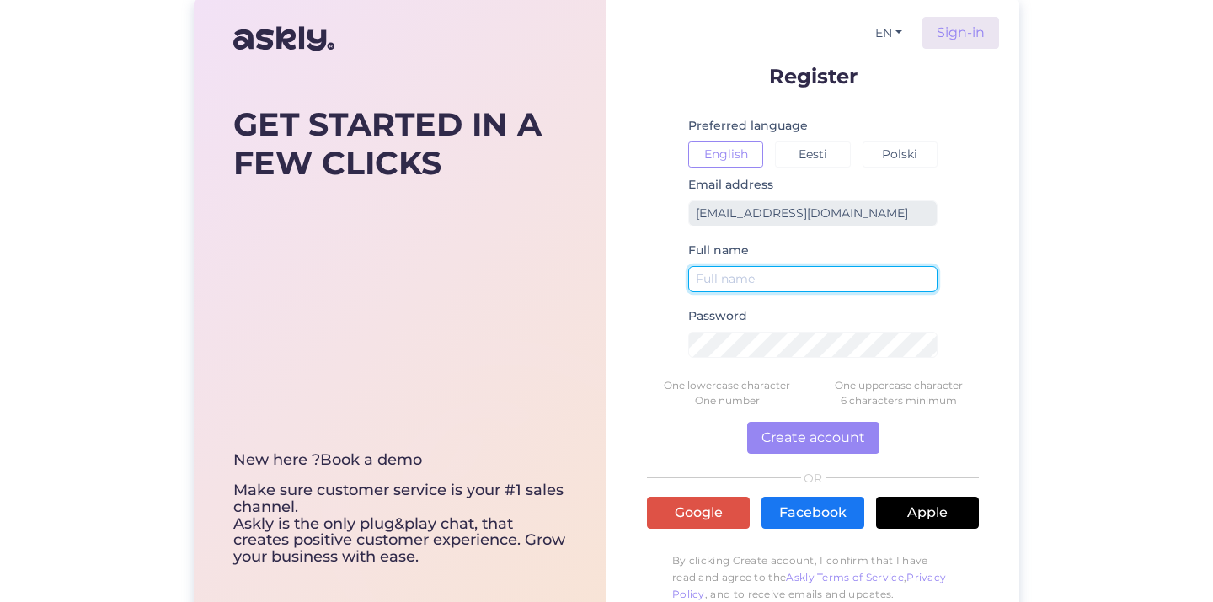
click at [788, 279] on input "text" at bounding box center [812, 279] width 249 height 26
click at [782, 289] on input "Grenardi" at bounding box center [812, 279] width 249 height 26
type input "Grenardi Czechia"
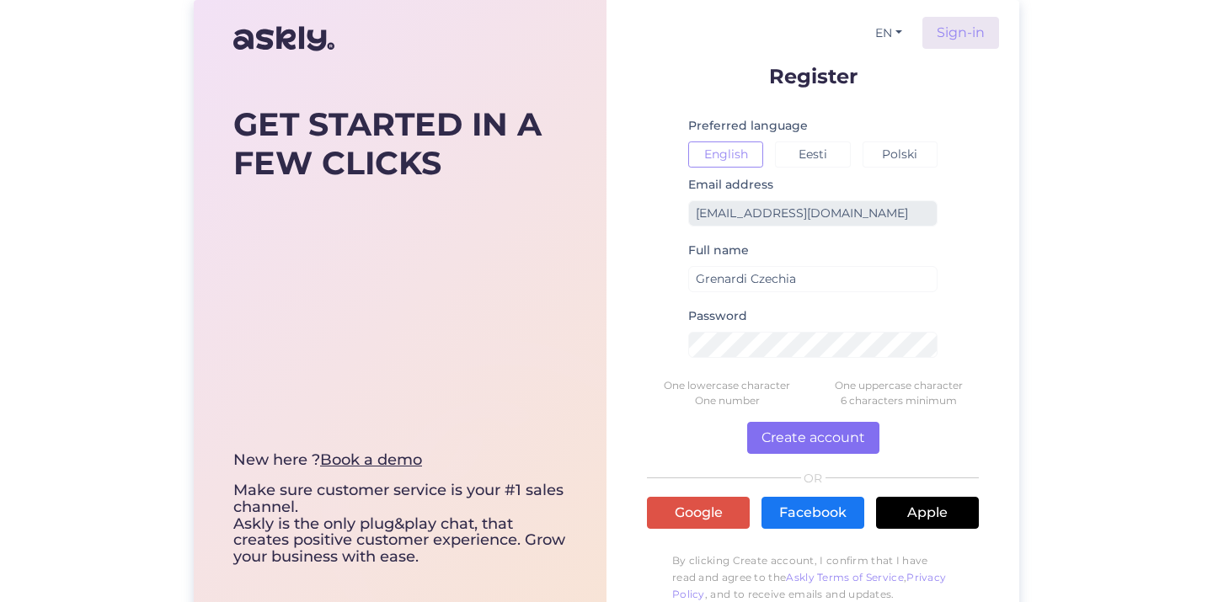
click at [826, 431] on button "Create account" at bounding box center [813, 438] width 132 height 32
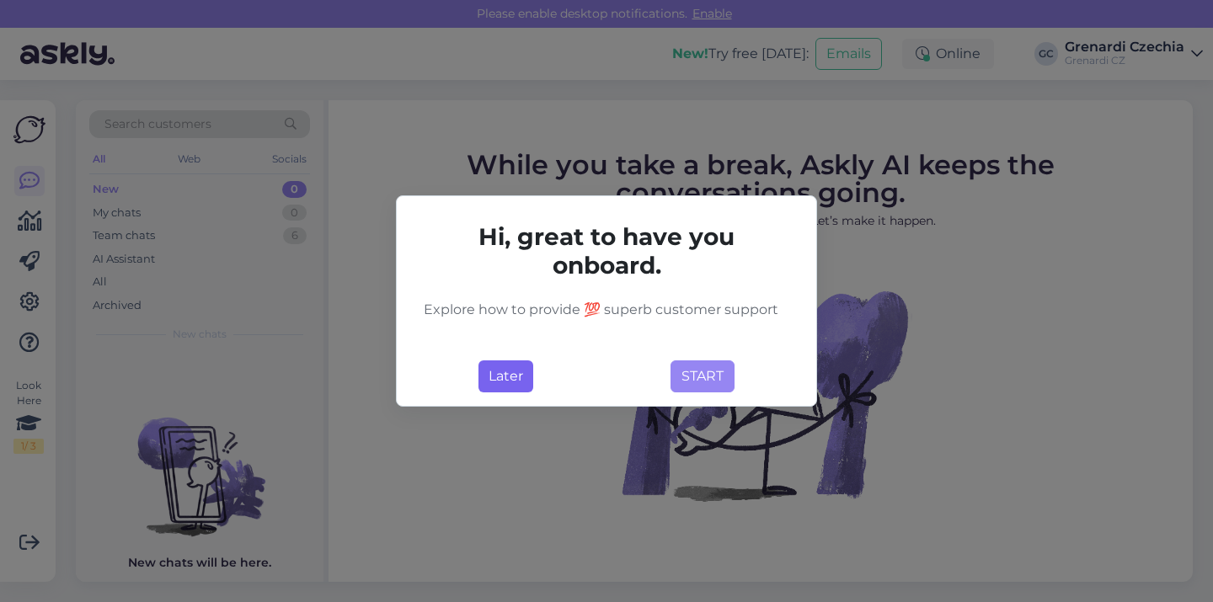
click at [499, 374] on button "Later" at bounding box center [505, 377] width 55 height 32
